Goal: Task Accomplishment & Management: Use online tool/utility

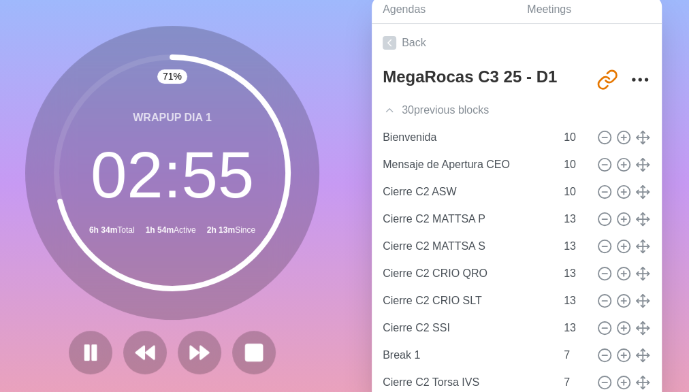
scroll to position [606, 0]
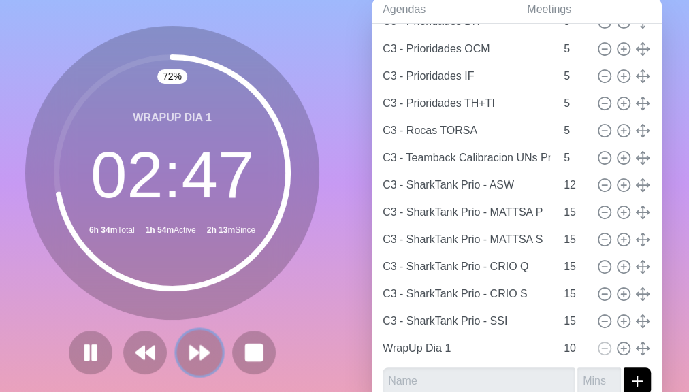
click at [191, 348] on icon at bounding box center [199, 352] width 23 height 23
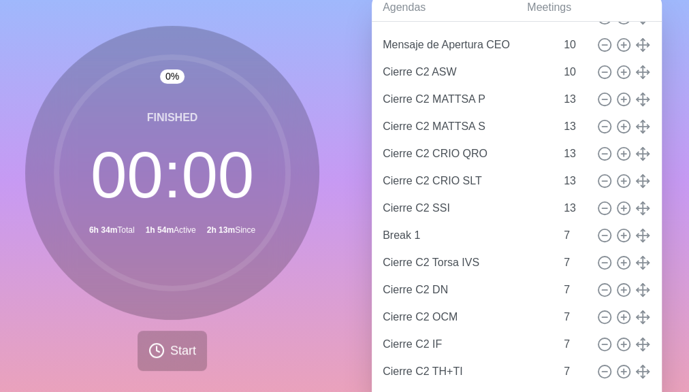
scroll to position [0, 0]
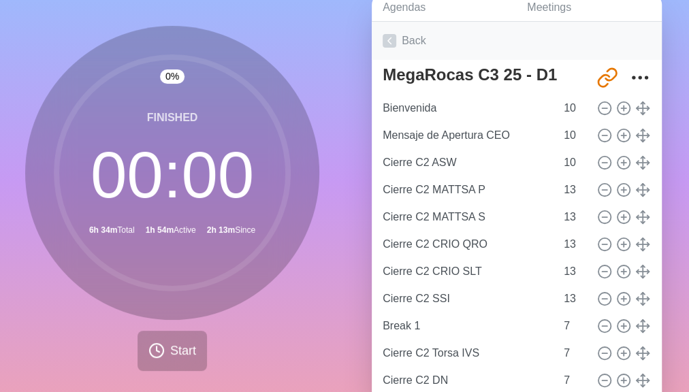
click at [407, 42] on link "Back" at bounding box center [517, 41] width 290 height 38
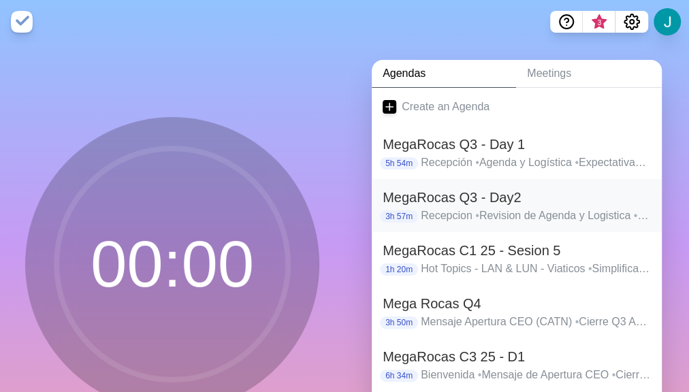
click at [503, 204] on h2 "MegaRocas Q3 - Day2" at bounding box center [517, 197] width 268 height 20
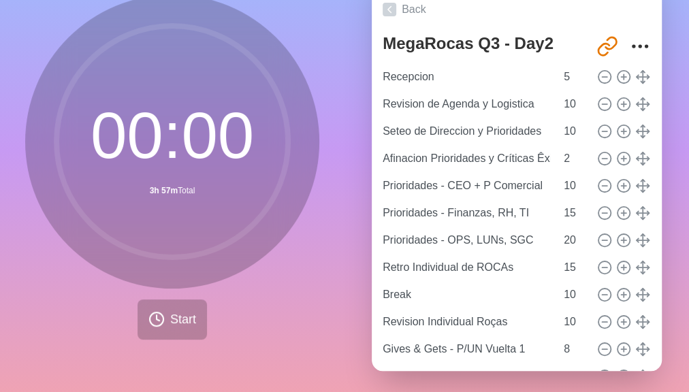
scroll to position [112, 0]
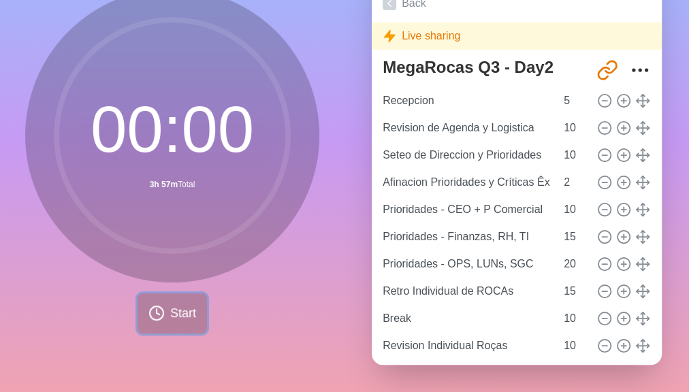
click at [172, 304] on span "Start" at bounding box center [183, 313] width 26 height 18
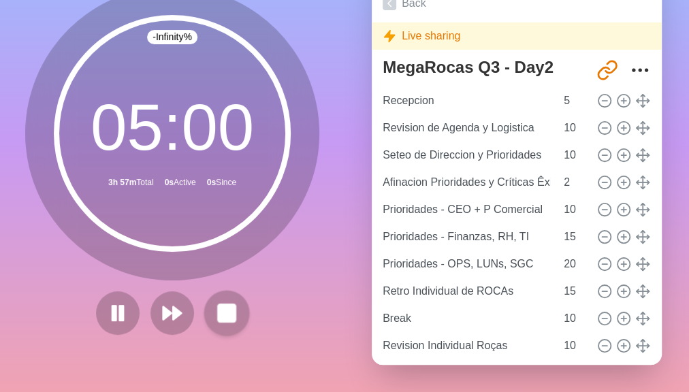
scroll to position [110, 0]
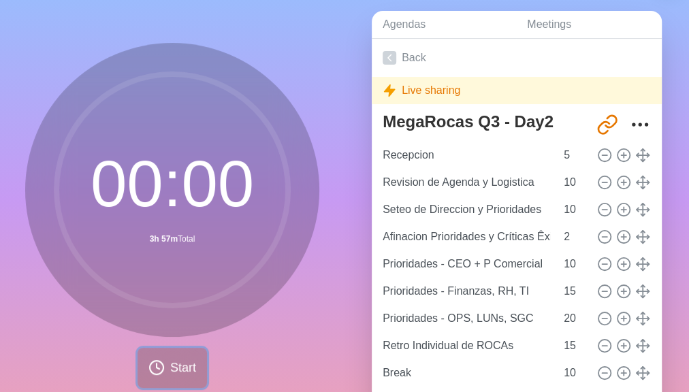
click at [178, 362] on span "Start" at bounding box center [183, 368] width 26 height 18
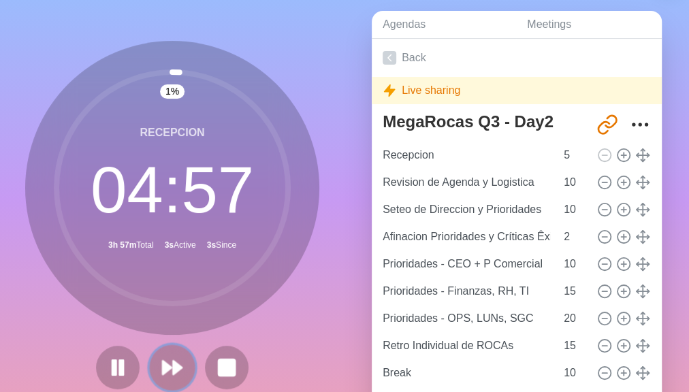
click at [174, 366] on polygon at bounding box center [177, 368] width 9 height 14
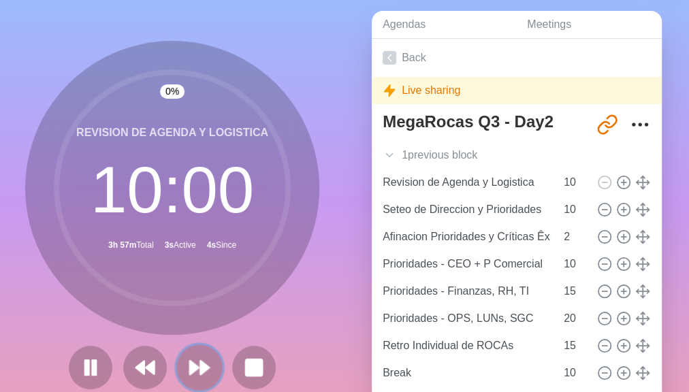
click at [176, 366] on button at bounding box center [199, 368] width 46 height 46
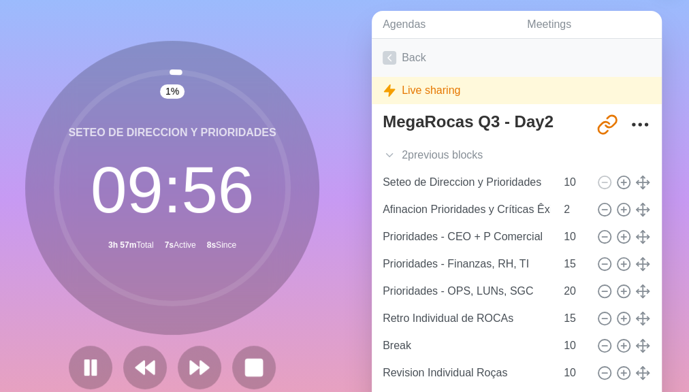
click at [417, 59] on link "Back" at bounding box center [517, 58] width 290 height 38
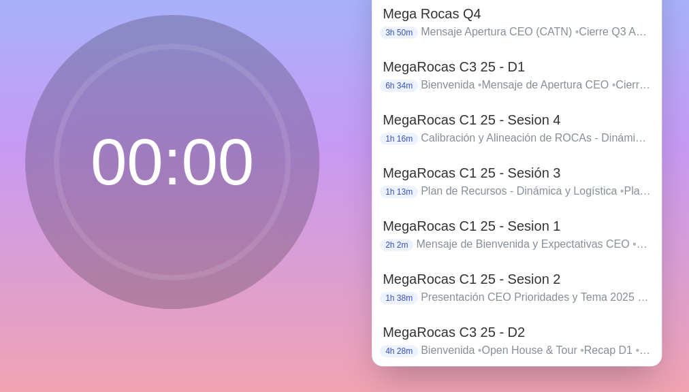
scroll to position [112, 0]
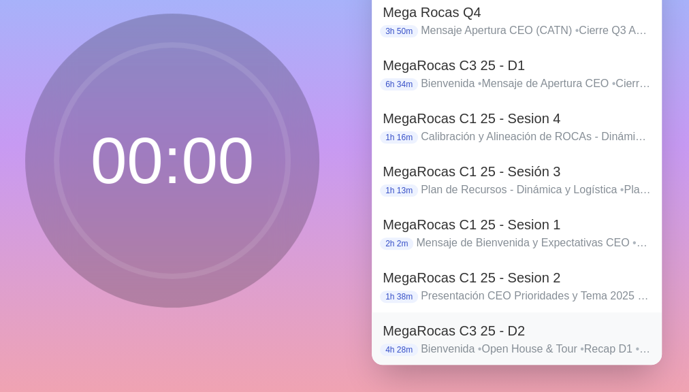
click at [511, 341] on p "[PERSON_NAME] • Open House & Tour • Recap D1 • TeamBack Calibracion UNs ROCAs •…" at bounding box center [536, 349] width 230 height 16
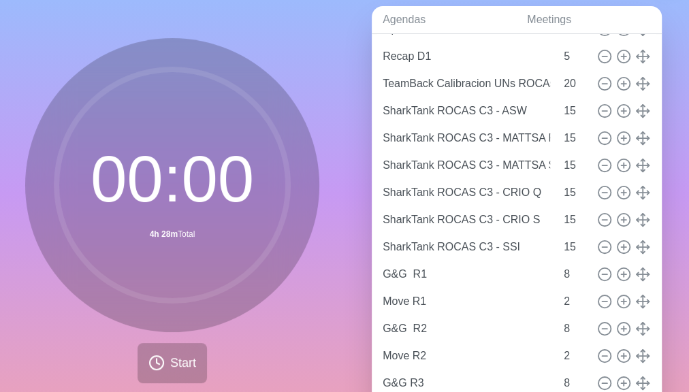
scroll to position [54, 0]
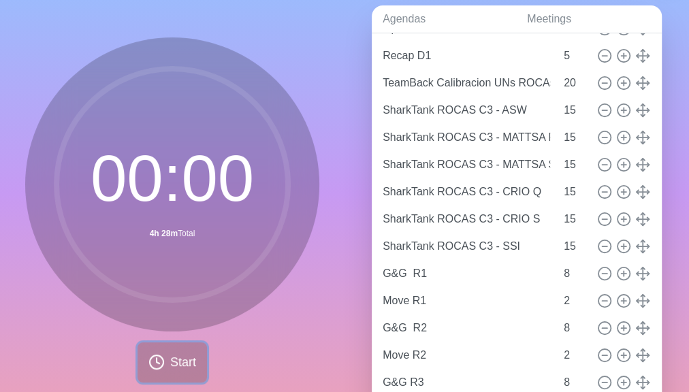
click at [172, 358] on span "Start" at bounding box center [183, 362] width 26 height 18
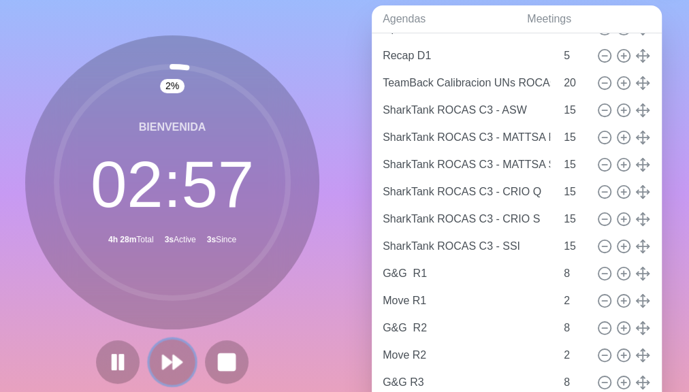
click at [173, 360] on polygon at bounding box center [177, 362] width 9 height 14
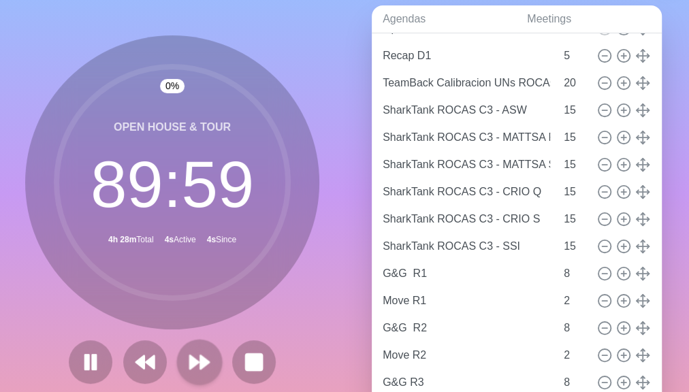
click at [172, 360] on div at bounding box center [172, 362] width 218 height 44
click at [178, 360] on button at bounding box center [199, 362] width 46 height 46
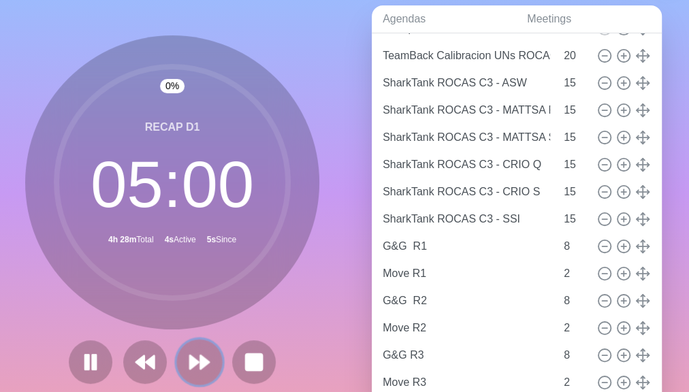
scroll to position [91, 0]
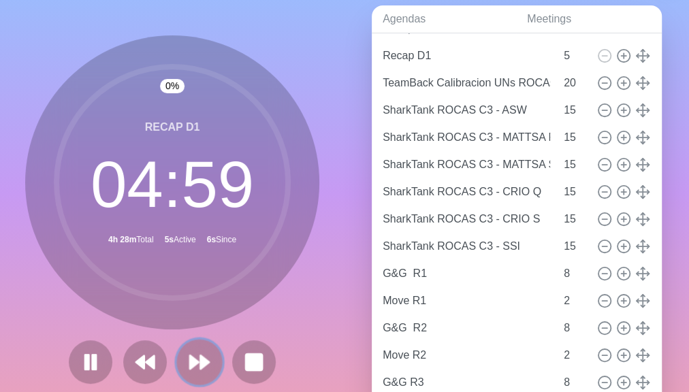
click at [190, 355] on polygon at bounding box center [194, 362] width 9 height 14
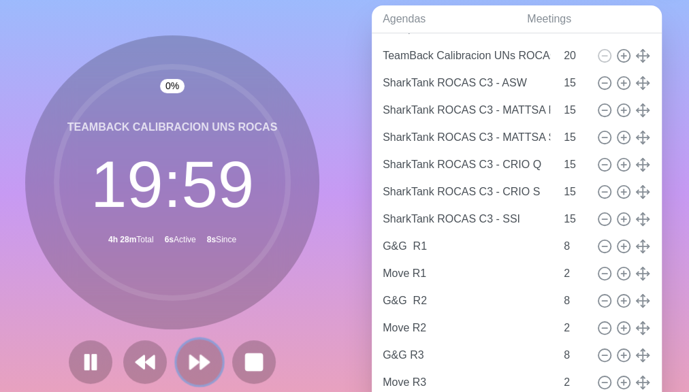
click at [190, 355] on polygon at bounding box center [194, 362] width 9 height 14
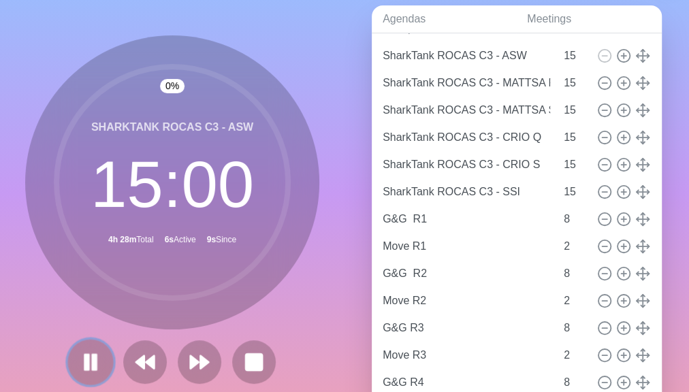
click at [93, 369] on rect at bounding box center [95, 362] width 4 height 15
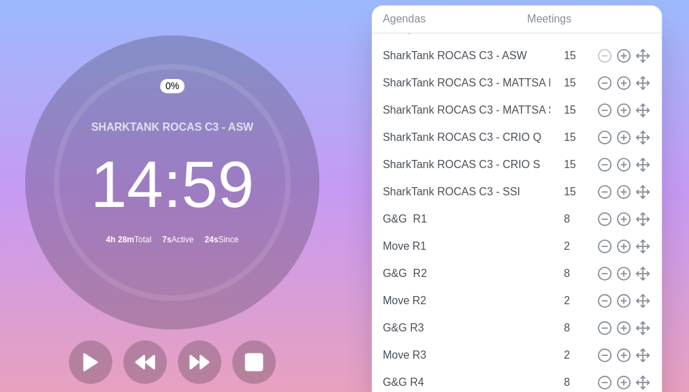
drag, startPoint x: 649, startPoint y: 112, endPoint x: 660, endPoint y: 55, distance: 58.2
click at [660, 55] on div "Agendas Meetings Back MegaRocas C3 25 - D2 [URL][DOMAIN_NAME] 4 previous block …" at bounding box center [517, 215] width 345 height 452
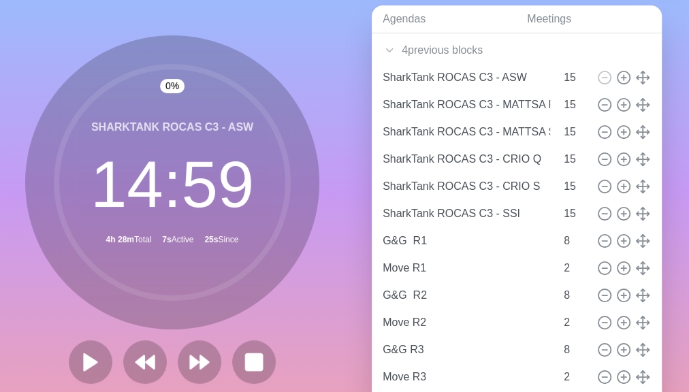
scroll to position [48, 0]
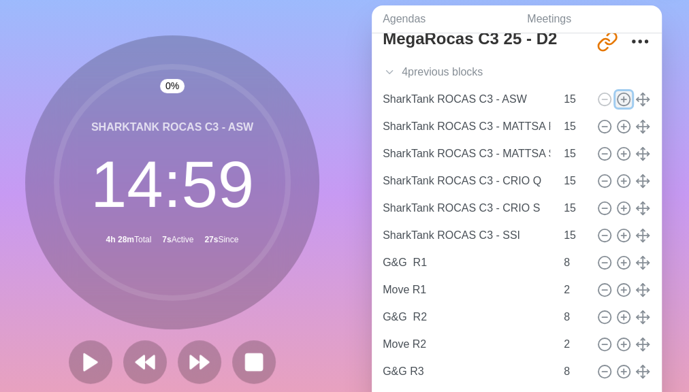
click at [616, 99] on icon at bounding box center [623, 99] width 15 height 15
type input "SharkTank ROCAS C3 - ASW"
type input "SharkTank ROCAS C3 - MATTSA P"
type input "SharkTank ROCAS C3 - MATTSA S"
type input "SharkTank ROCAS C3 - CRIO Q"
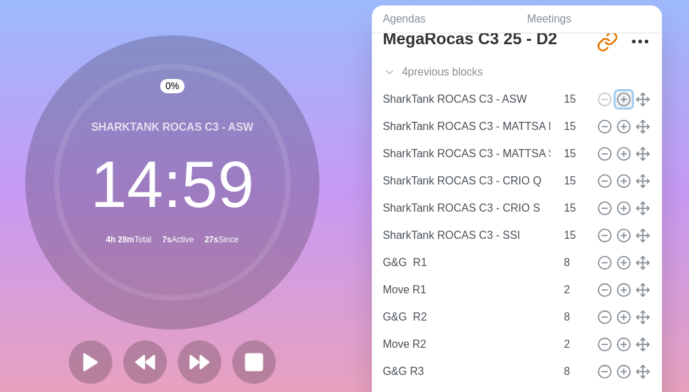
type input "SharkTank ROCAS C3 - CRIO S"
type input "SharkTank ROCAS C3 - SSI"
type input "15"
type input "G&G R1"
type input "8"
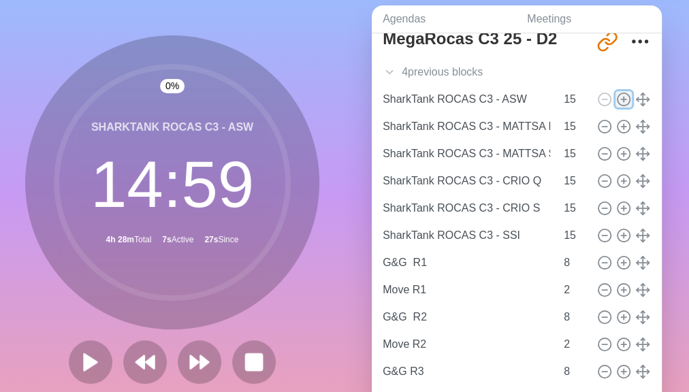
type input "Move R1"
type input "2"
type input "G&G R2"
type input "8"
type input "Move R2"
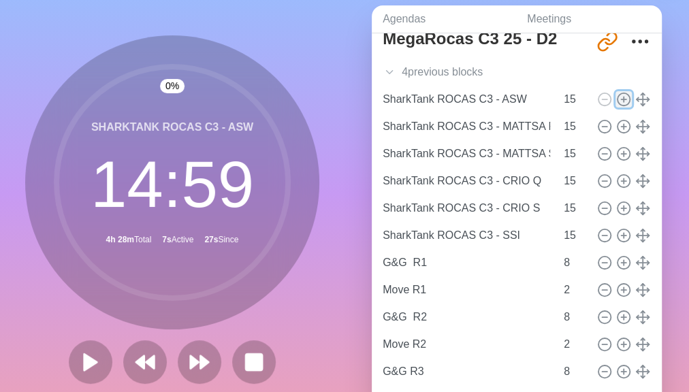
type input "2"
type input "G&G R3"
type input "8"
type input "Move R3"
type input "2"
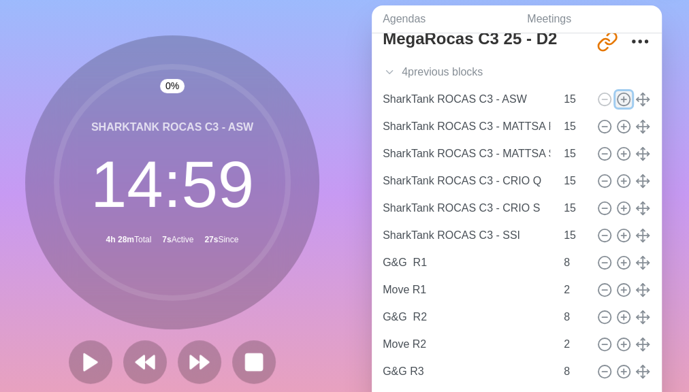
type input "G&G R4"
type input "8"
type input "Move R4"
type input "2"
type input "G&G R5"
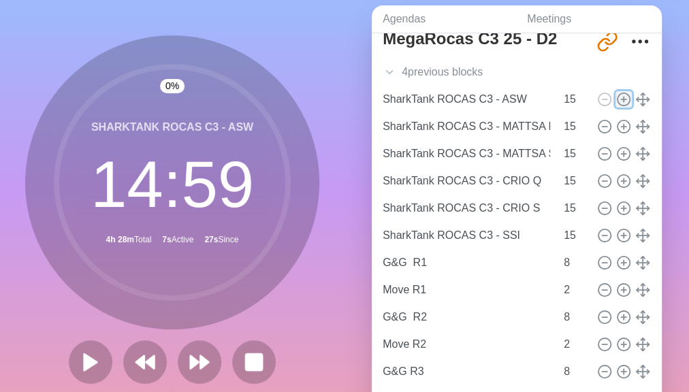
type input "8"
type input "Move R5"
type input "2"
type input "Mensaje de Cierre CEO"
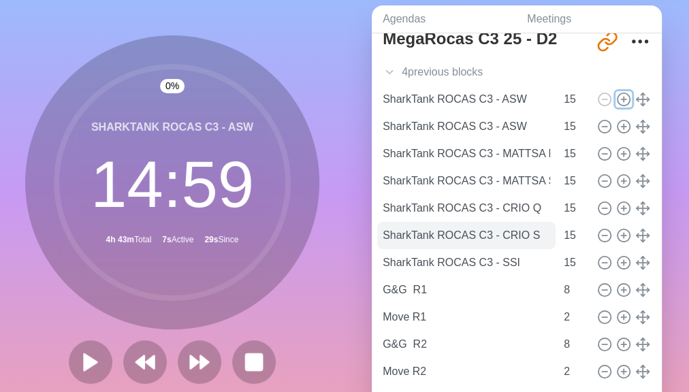
scroll to position [28, 0]
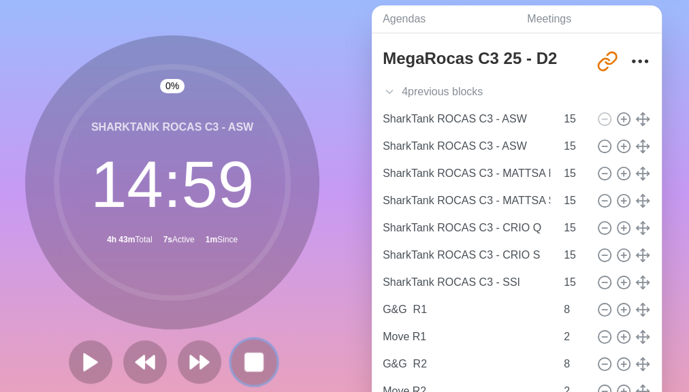
click at [249, 354] on rect at bounding box center [253, 361] width 17 height 17
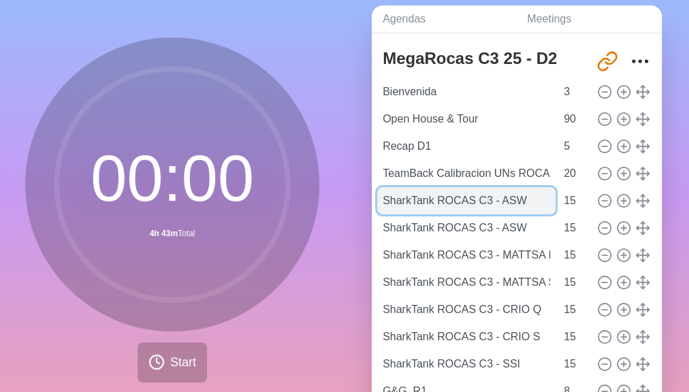
click at [510, 203] on input "SharkTank ROCAS C3 - ASW" at bounding box center [466, 200] width 178 height 27
type input "Break"
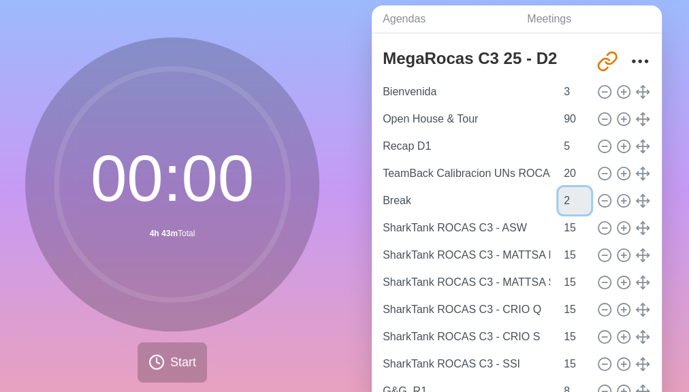
type input "2"
click at [659, 212] on div "Agendas Meetings Back MegaRocas C3 25 - D2 [URL][DOMAIN_NAME] [PERSON_NAME] 3 O…" at bounding box center [517, 215] width 345 height 452
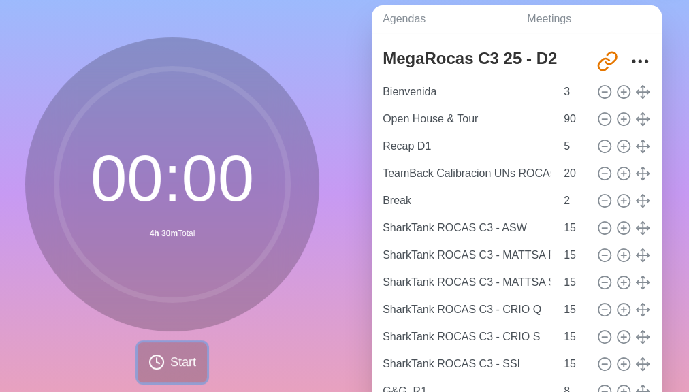
click at [176, 360] on span "Start" at bounding box center [183, 362] width 26 height 18
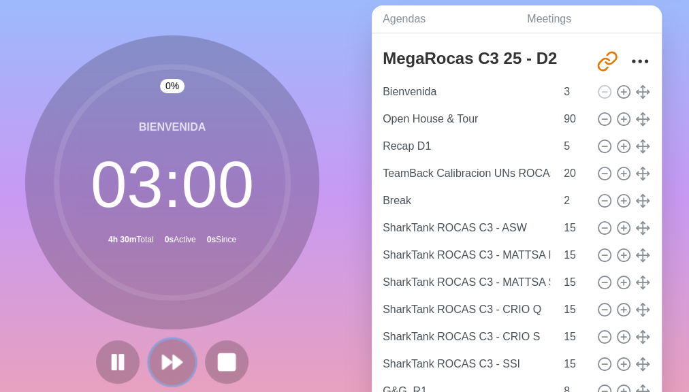
click at [173, 355] on polygon at bounding box center [177, 362] width 9 height 14
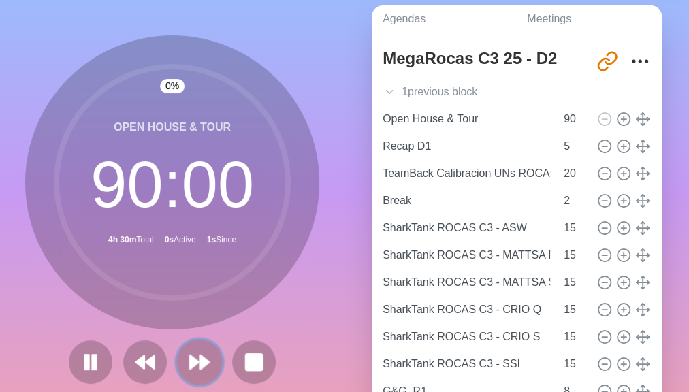
click at [178, 356] on button at bounding box center [199, 362] width 46 height 46
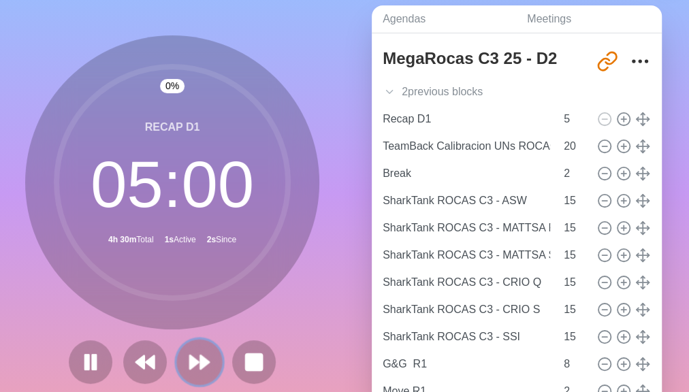
click at [178, 356] on button at bounding box center [199, 362] width 46 height 46
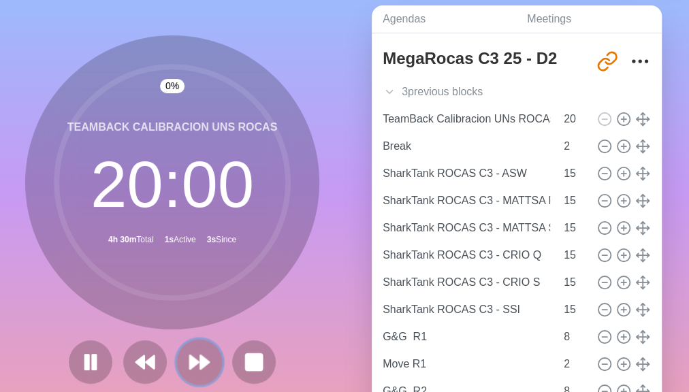
click at [178, 356] on button at bounding box center [199, 362] width 46 height 46
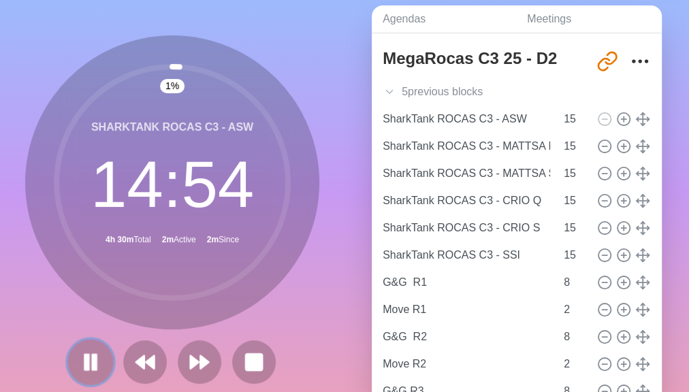
click at [90, 353] on icon at bounding box center [90, 362] width 23 height 23
click at [98, 357] on button at bounding box center [90, 362] width 46 height 46
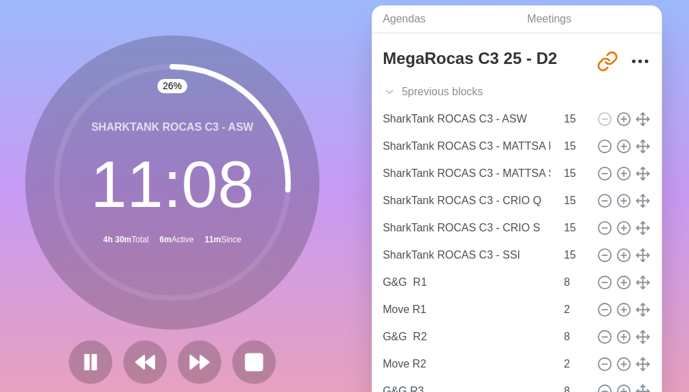
drag, startPoint x: 333, startPoint y: 222, endPoint x: 318, endPoint y: 35, distance: 187.2
click at [318, 35] on div "26 % SharkTank ROCAS C3 - ASW 11 : 08 4h 30m Total 6m Active 11m Since" at bounding box center [172, 215] width 345 height 452
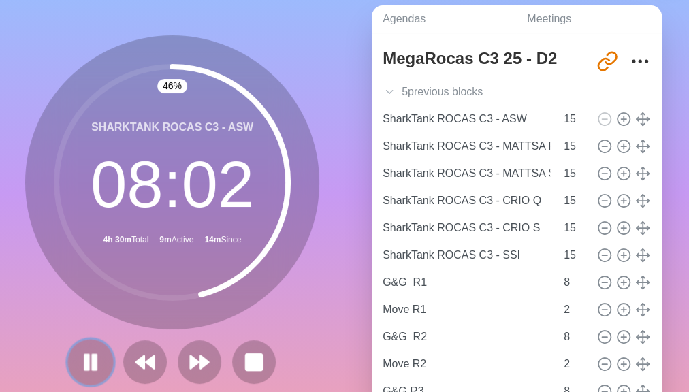
click at [93, 358] on rect at bounding box center [95, 362] width 4 height 15
click at [202, 371] on icon at bounding box center [199, 362] width 23 height 23
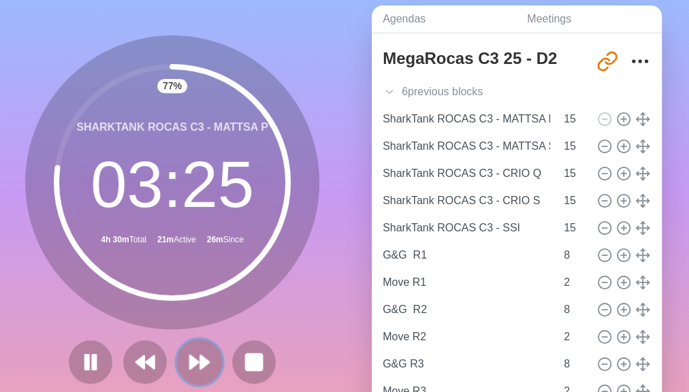
click at [193, 369] on icon at bounding box center [199, 362] width 23 height 23
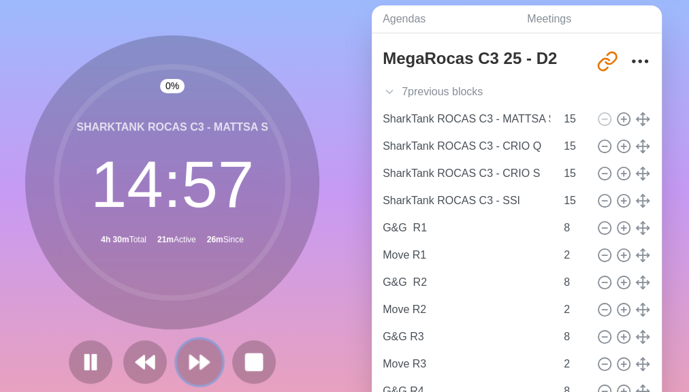
click at [193, 369] on icon at bounding box center [199, 362] width 23 height 23
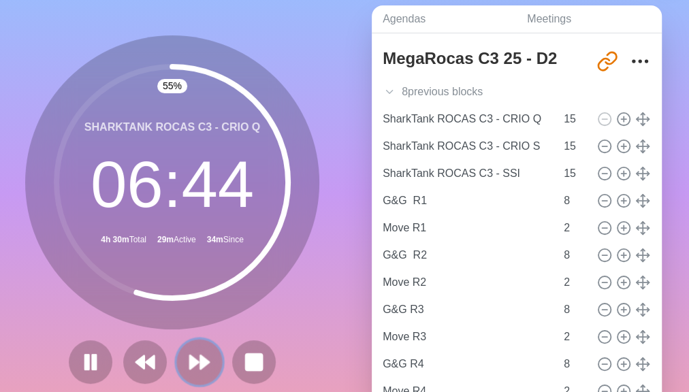
click at [193, 368] on icon at bounding box center [199, 362] width 23 height 23
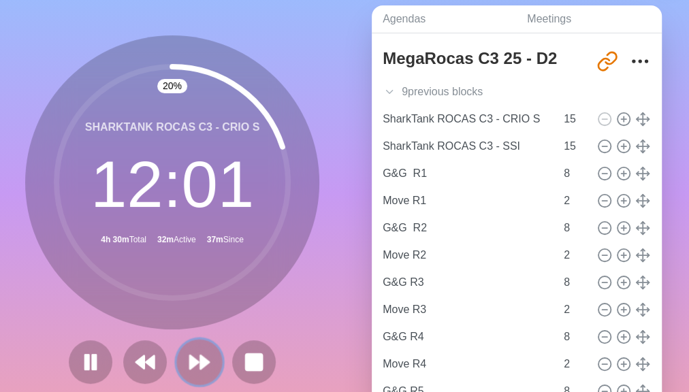
click at [191, 358] on polygon at bounding box center [194, 362] width 9 height 14
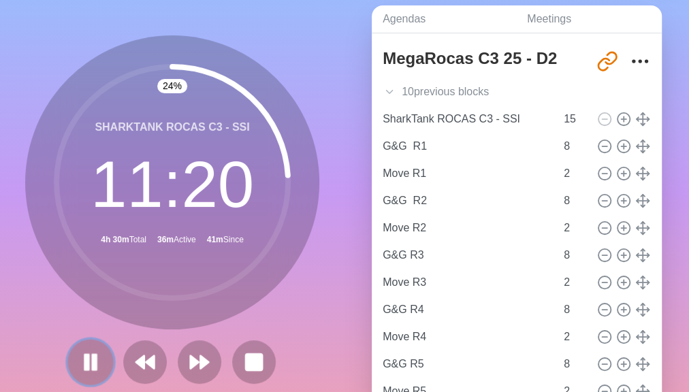
click at [85, 357] on rect at bounding box center [87, 362] width 4 height 15
click at [200, 365] on polygon at bounding box center [204, 362] width 9 height 14
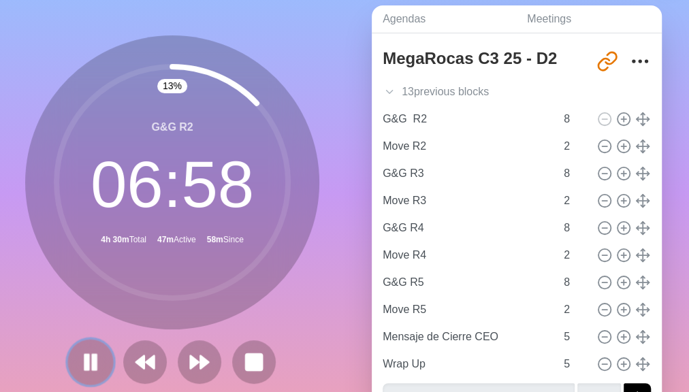
click at [93, 362] on rect at bounding box center [95, 362] width 4 height 15
click at [84, 367] on polygon at bounding box center [91, 361] width 14 height 17
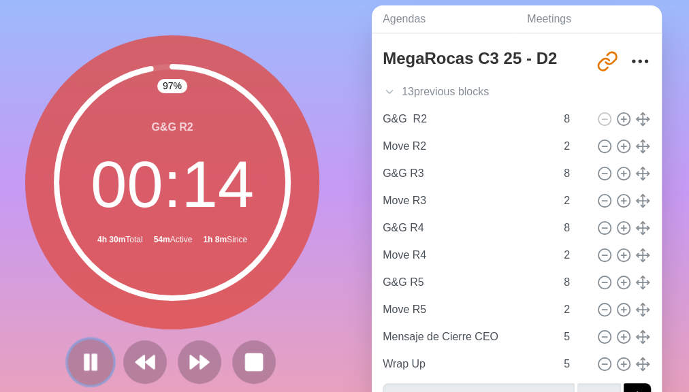
click at [72, 355] on button at bounding box center [90, 362] width 46 height 46
click at [558, 174] on input "8" at bounding box center [574, 173] width 33 height 27
type input "7"
click at [93, 358] on icon at bounding box center [90, 362] width 23 height 23
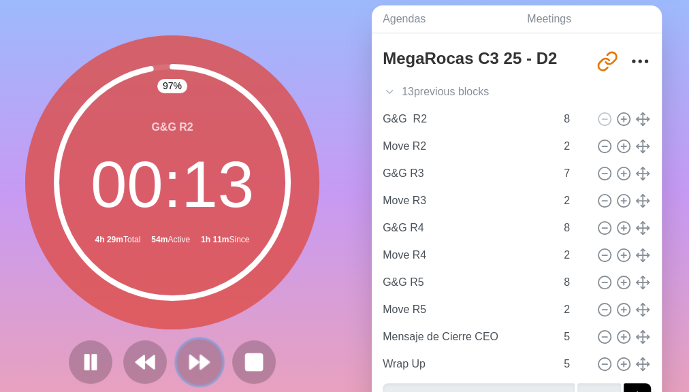
click at [200, 362] on polygon at bounding box center [204, 362] width 9 height 14
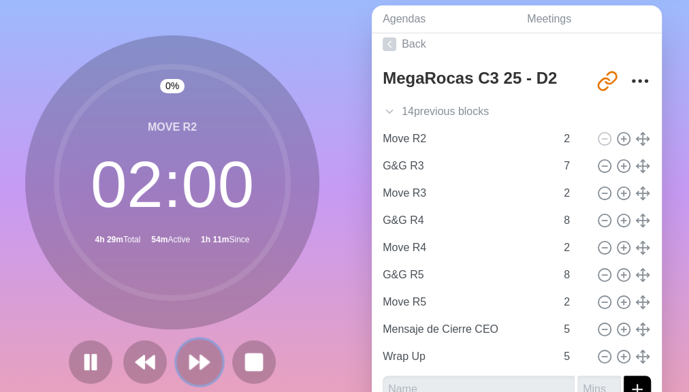
scroll to position [7, 0]
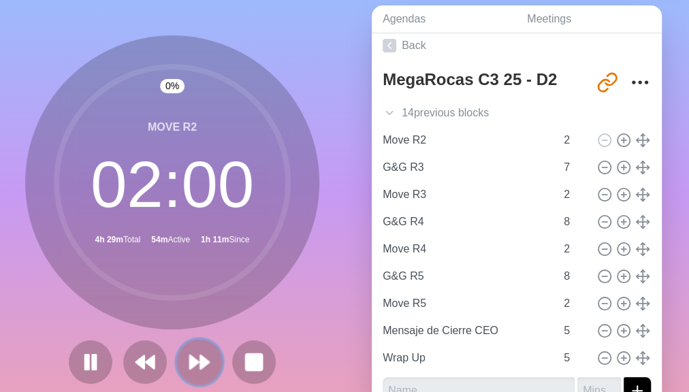
click at [200, 362] on polygon at bounding box center [204, 362] width 9 height 14
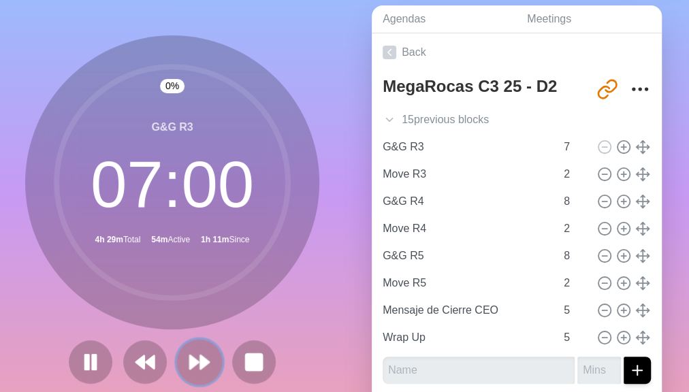
scroll to position [0, 0]
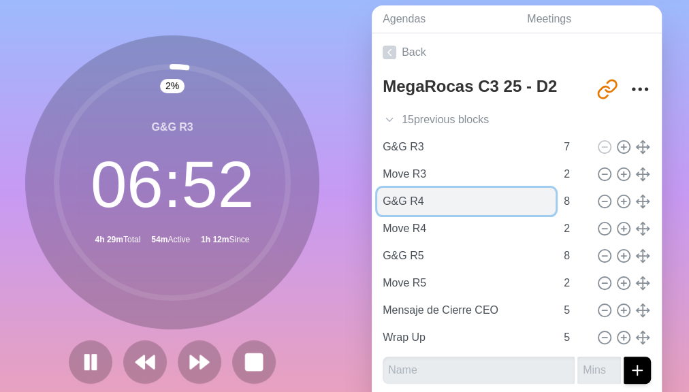
drag, startPoint x: 556, startPoint y: 203, endPoint x: 528, endPoint y: 212, distance: 29.3
click at [528, 212] on input "G&G R4" at bounding box center [466, 201] width 178 height 27
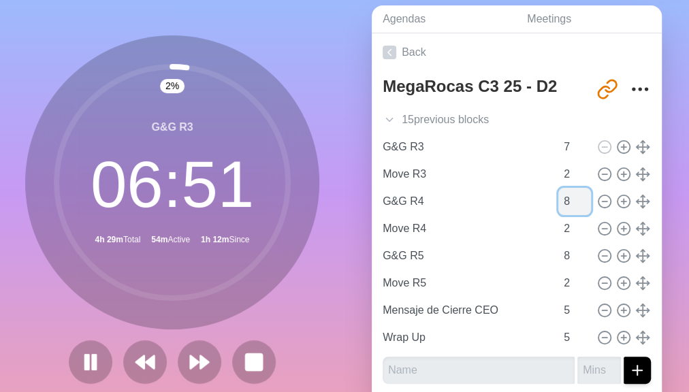
click at [558, 195] on input "8" at bounding box center [574, 201] width 33 height 27
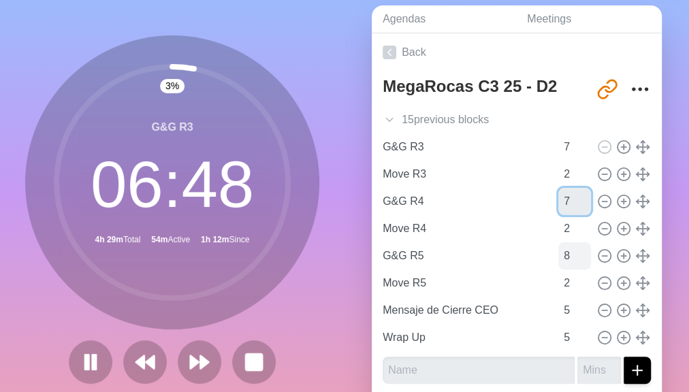
type input "7"
click at [558, 259] on input "8" at bounding box center [574, 255] width 33 height 27
click at [558, 200] on input "7" at bounding box center [574, 201] width 33 height 27
type input "8"
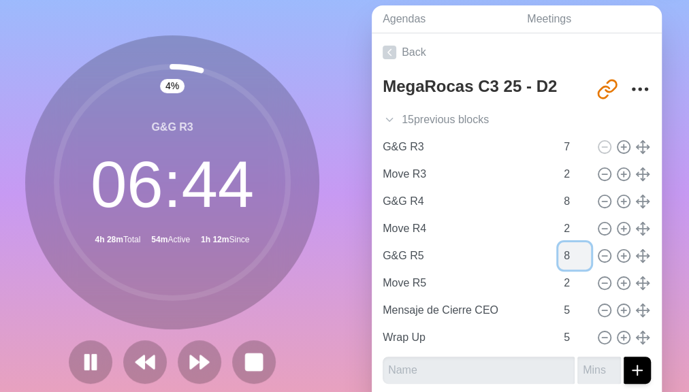
click at [558, 257] on input "8" at bounding box center [574, 255] width 33 height 27
type input "8"
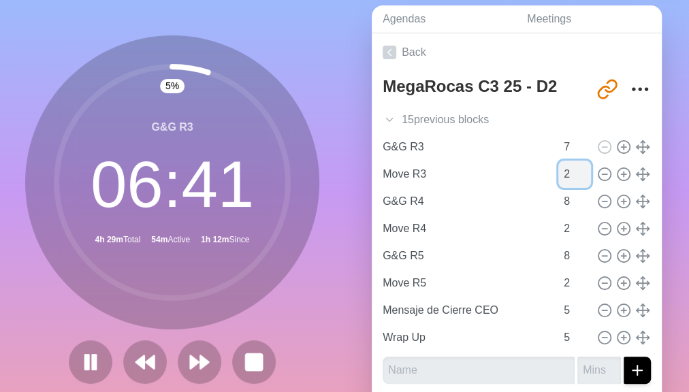
click at [558, 174] on input "2" at bounding box center [574, 174] width 33 height 27
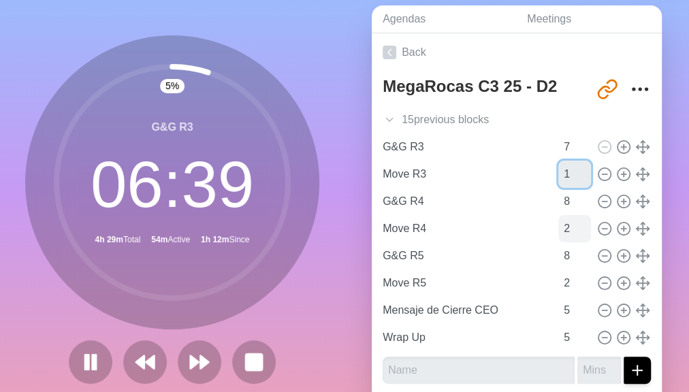
type input "1"
click at [558, 227] on input "2" at bounding box center [574, 228] width 33 height 27
type input "2"
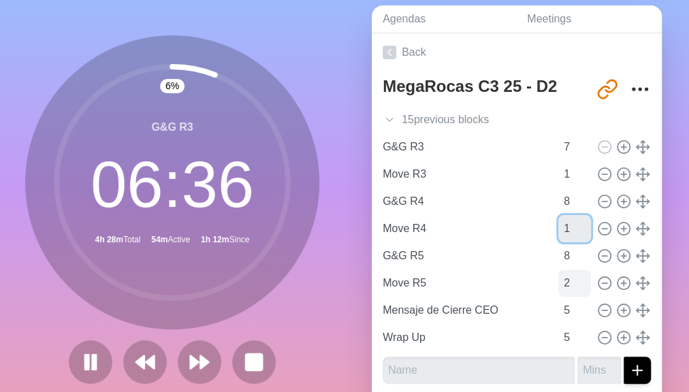
type input "1"
click at [558, 284] on input "2" at bounding box center [574, 283] width 33 height 27
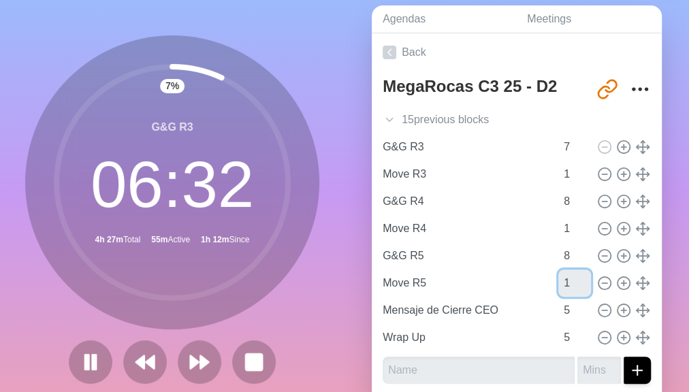
type input "1"
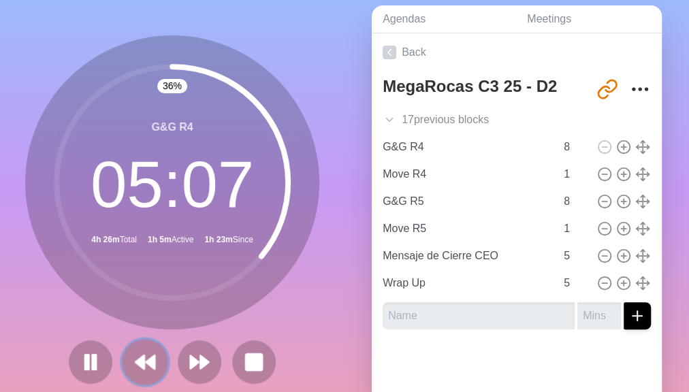
click at [149, 352] on icon at bounding box center [144, 362] width 23 height 23
